Goal: Task Accomplishment & Management: Use online tool/utility

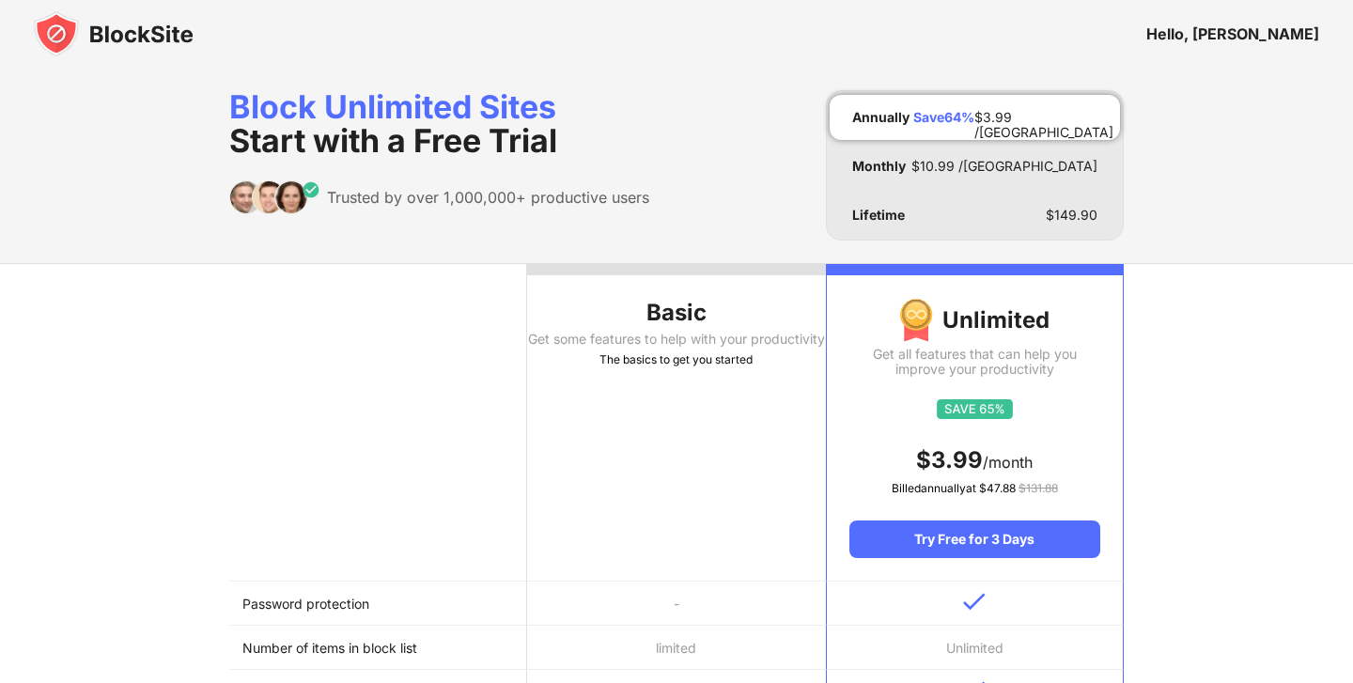
click at [641, 346] on div "Get some features to help with your productivity" at bounding box center [676, 339] width 298 height 15
click at [1261, 20] on div "Hello, [PERSON_NAME]" at bounding box center [676, 34] width 1353 height 68
click at [1254, 31] on div "Hello, Arya" at bounding box center [1233, 33] width 173 height 19
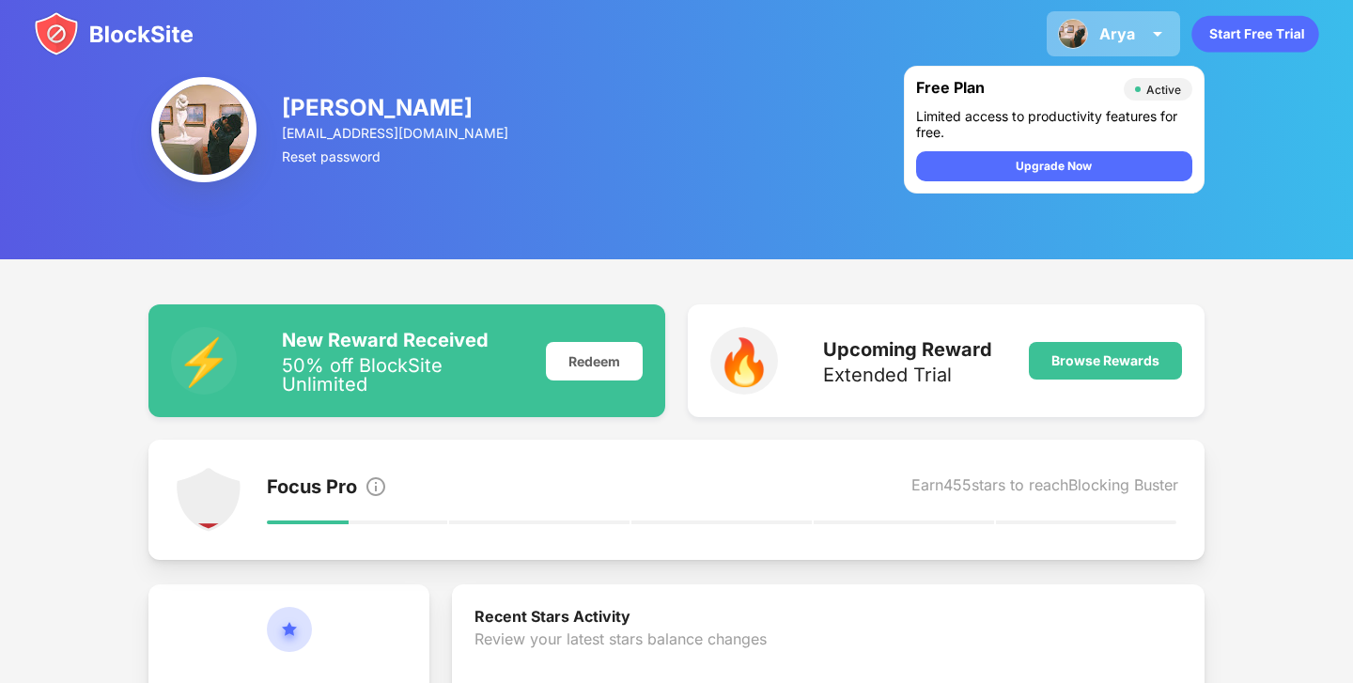
click at [1152, 44] on img at bounding box center [1158, 34] width 23 height 23
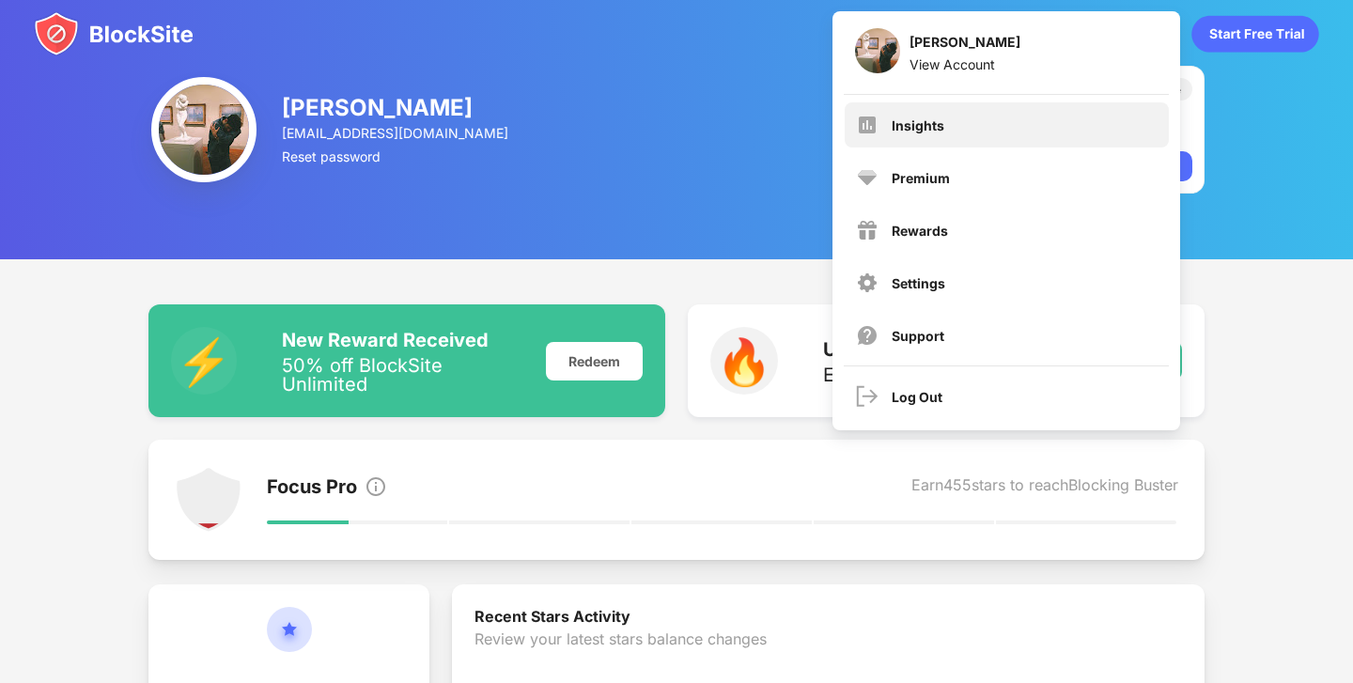
click at [960, 131] on div "Insights" at bounding box center [1007, 124] width 324 height 45
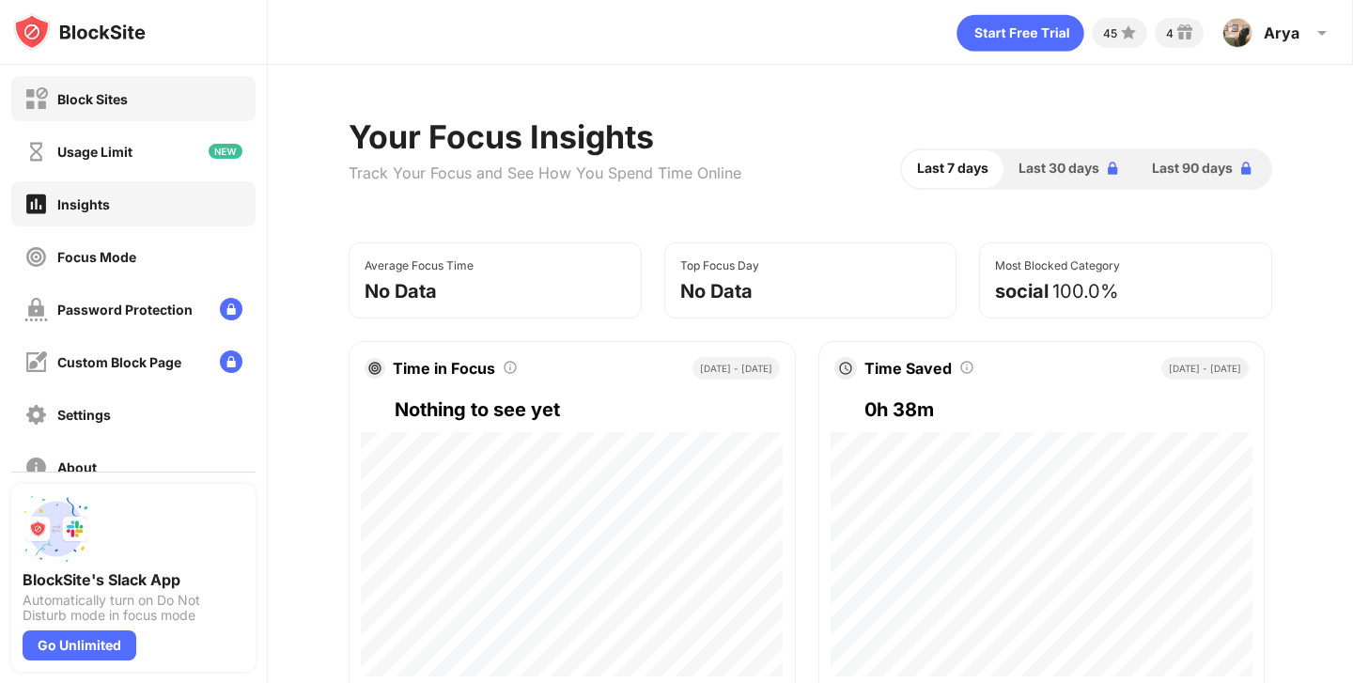
click at [116, 112] on div "Block Sites" at bounding box center [133, 98] width 244 height 45
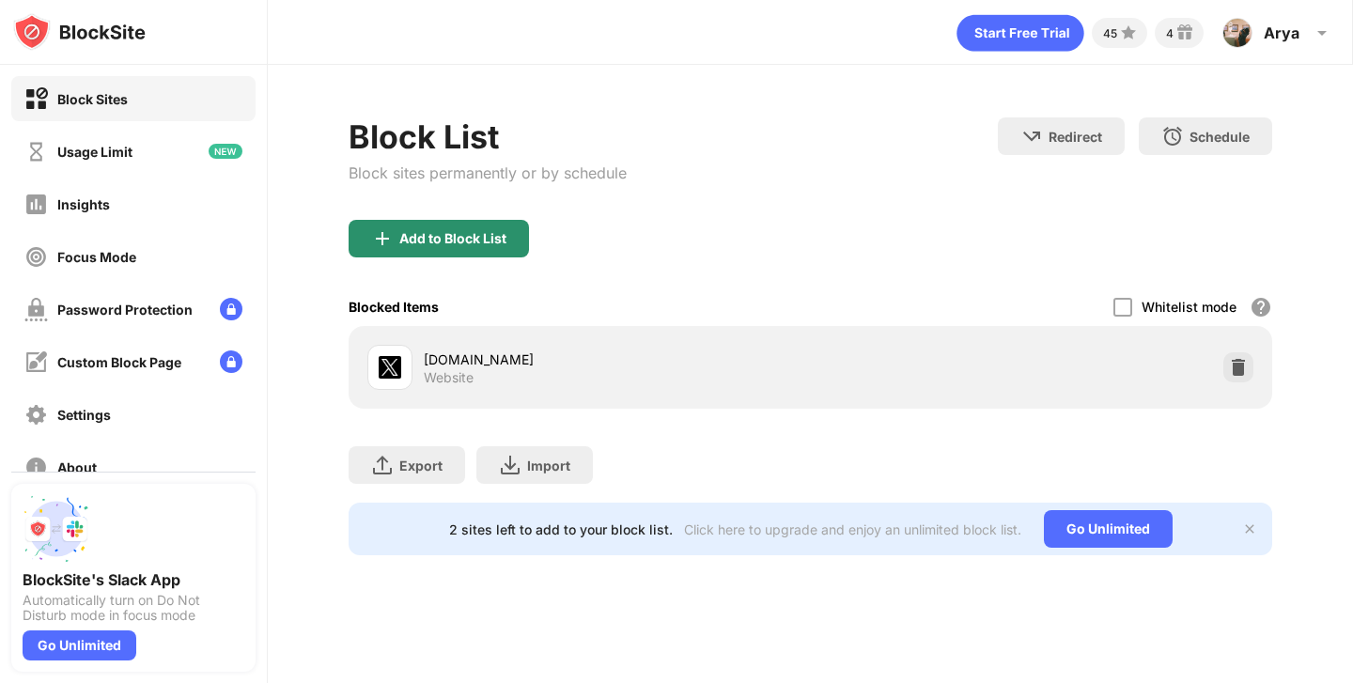
click at [434, 237] on div "Add to Block List" at bounding box center [452, 238] width 107 height 15
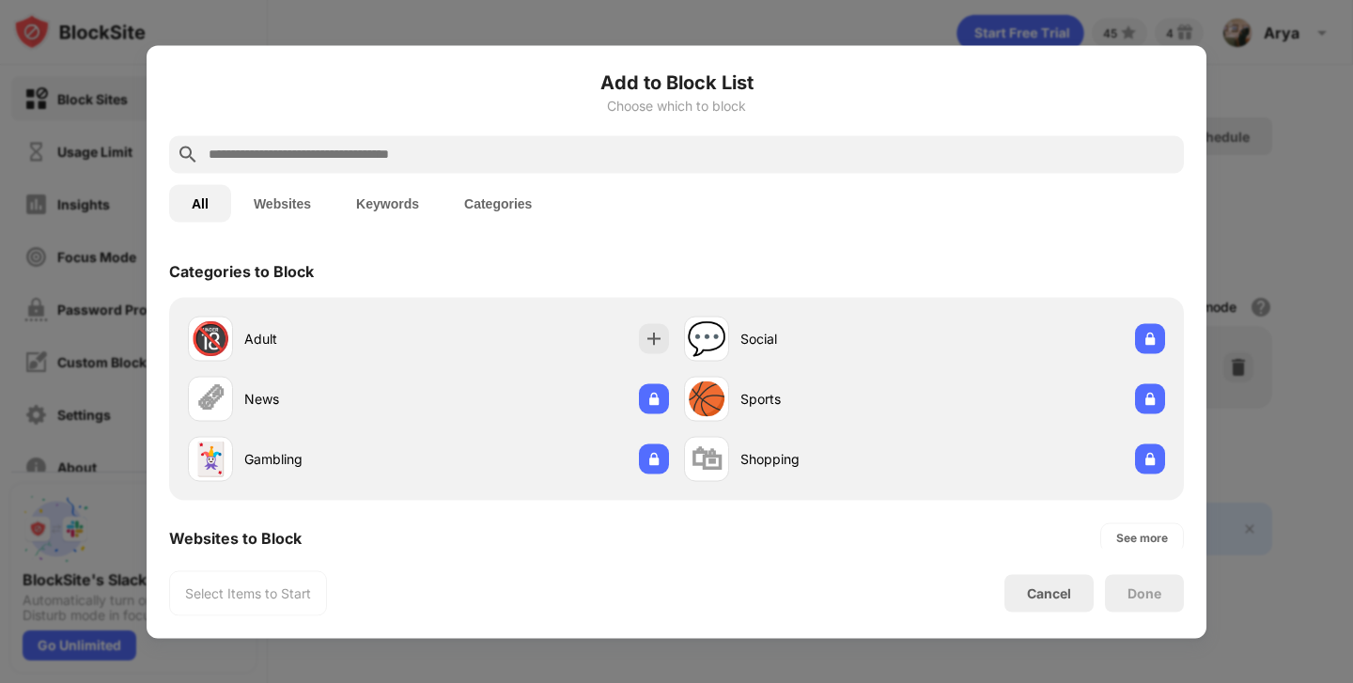
click at [414, 159] on input "text" at bounding box center [692, 154] width 970 height 23
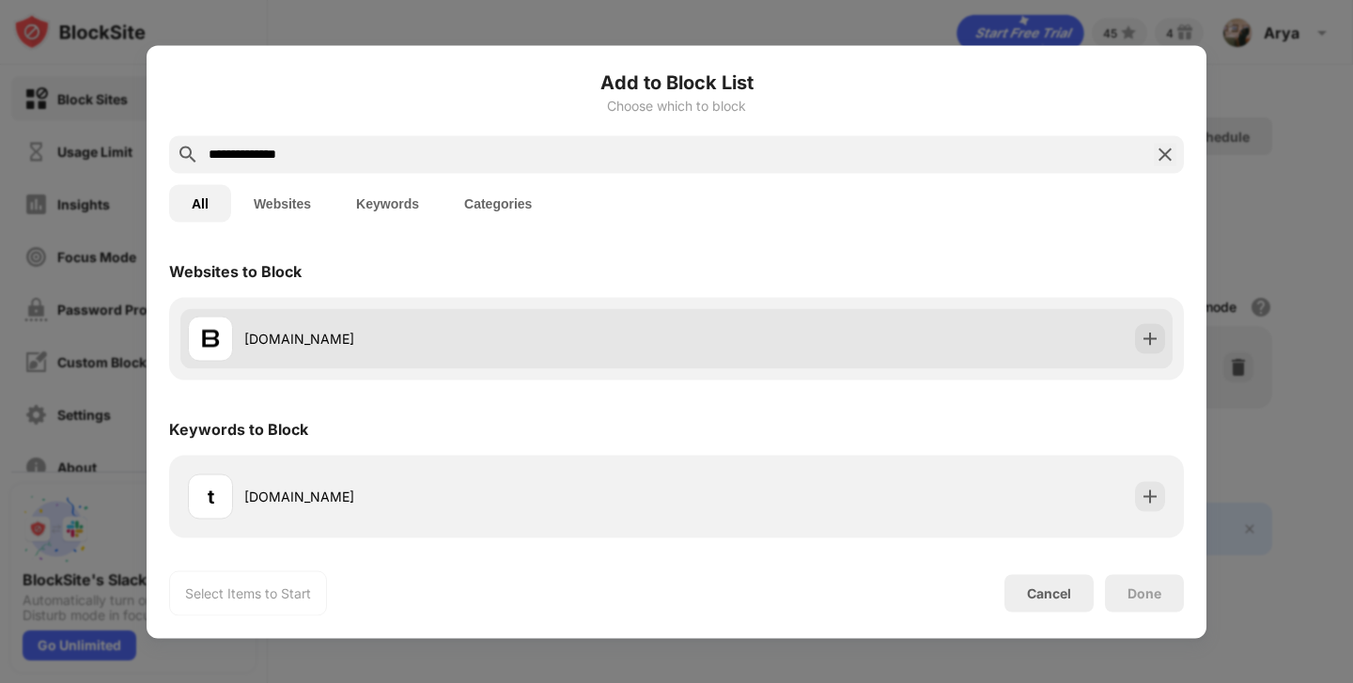
type input "**********"
click at [343, 326] on div "[DOMAIN_NAME]" at bounding box center [432, 338] width 489 height 45
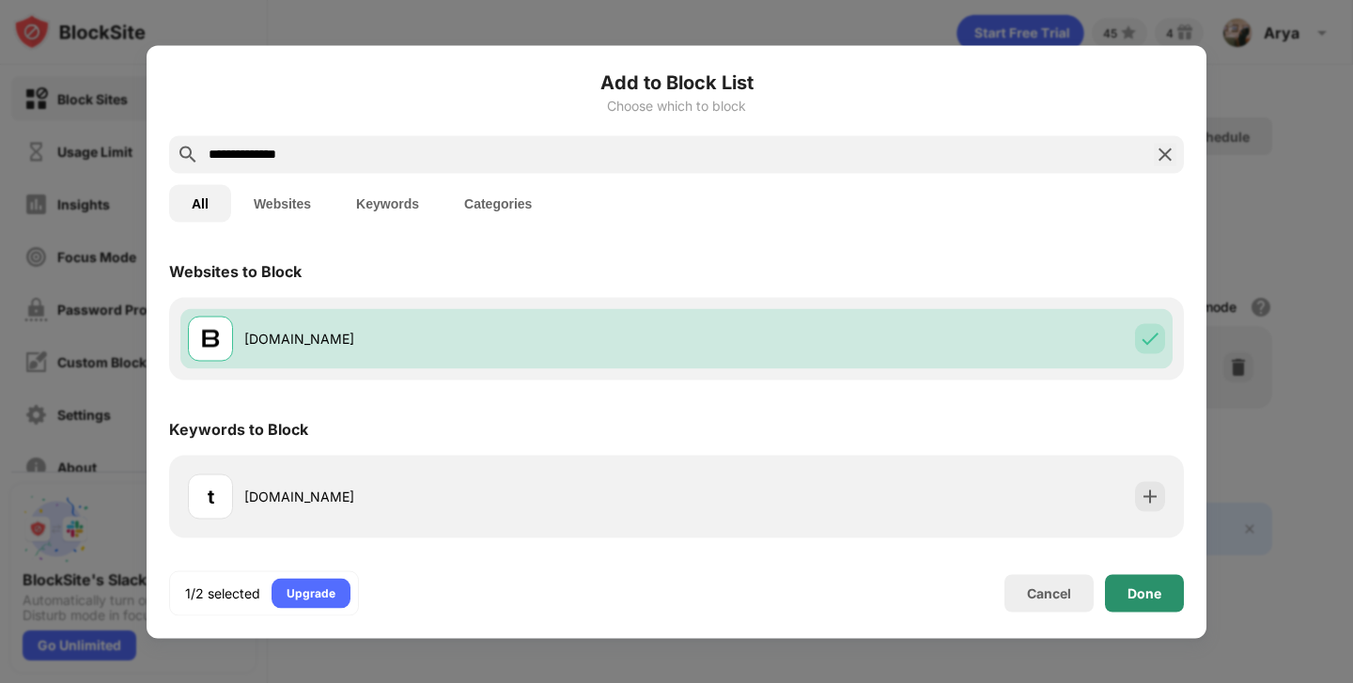
click at [1126, 587] on div "Done" at bounding box center [1144, 593] width 79 height 38
